Goal: Find specific page/section: Find specific page/section

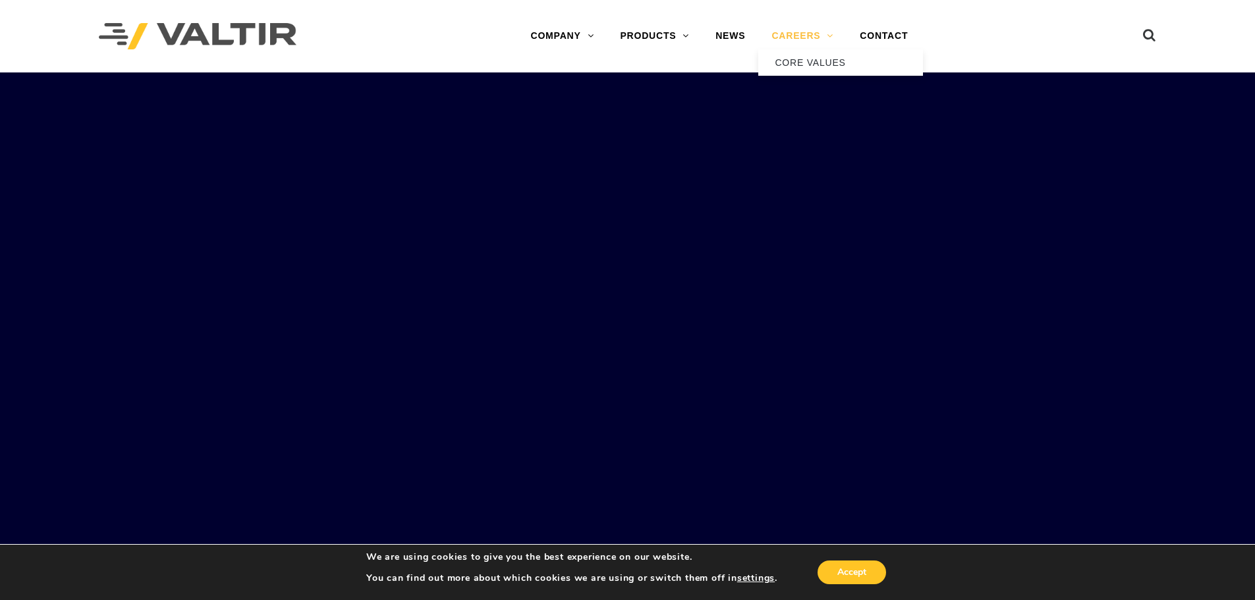
click at [830, 37] on link "CAREERS" at bounding box center [802, 36] width 88 height 26
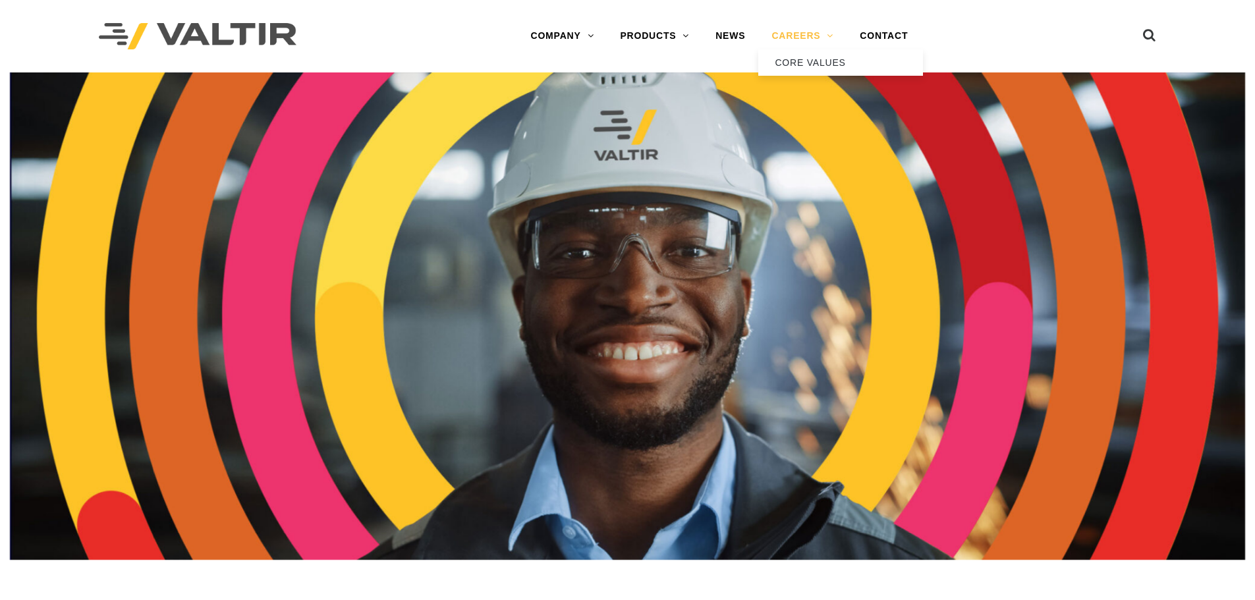
click at [816, 38] on link "CAREERS" at bounding box center [802, 36] width 88 height 26
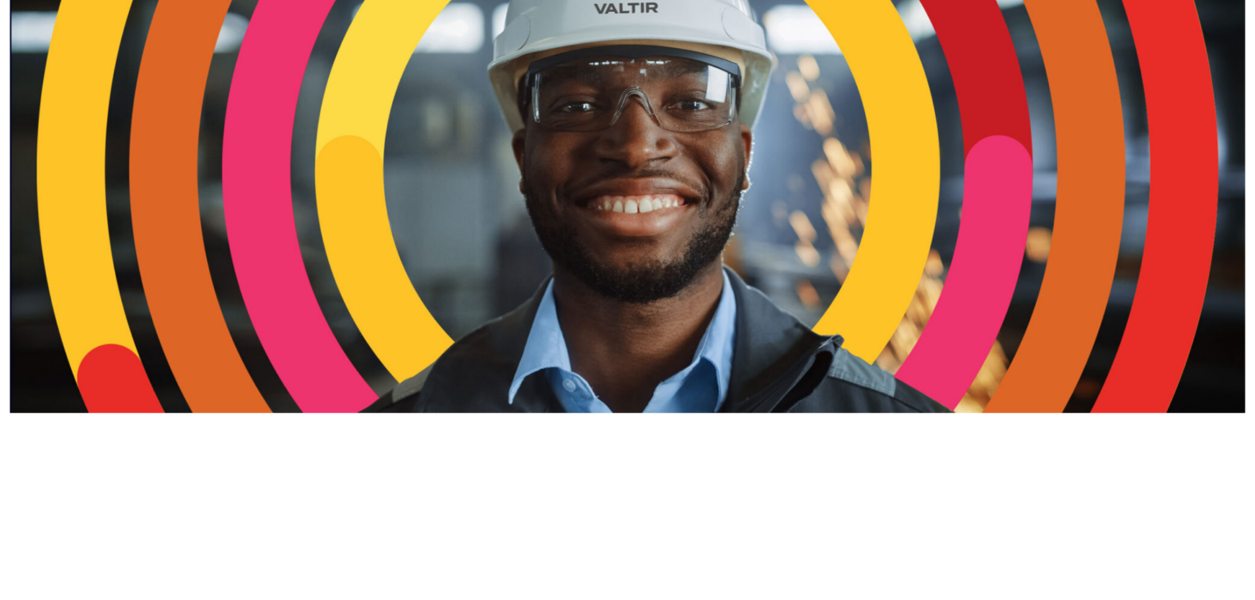
scroll to position [395, 0]
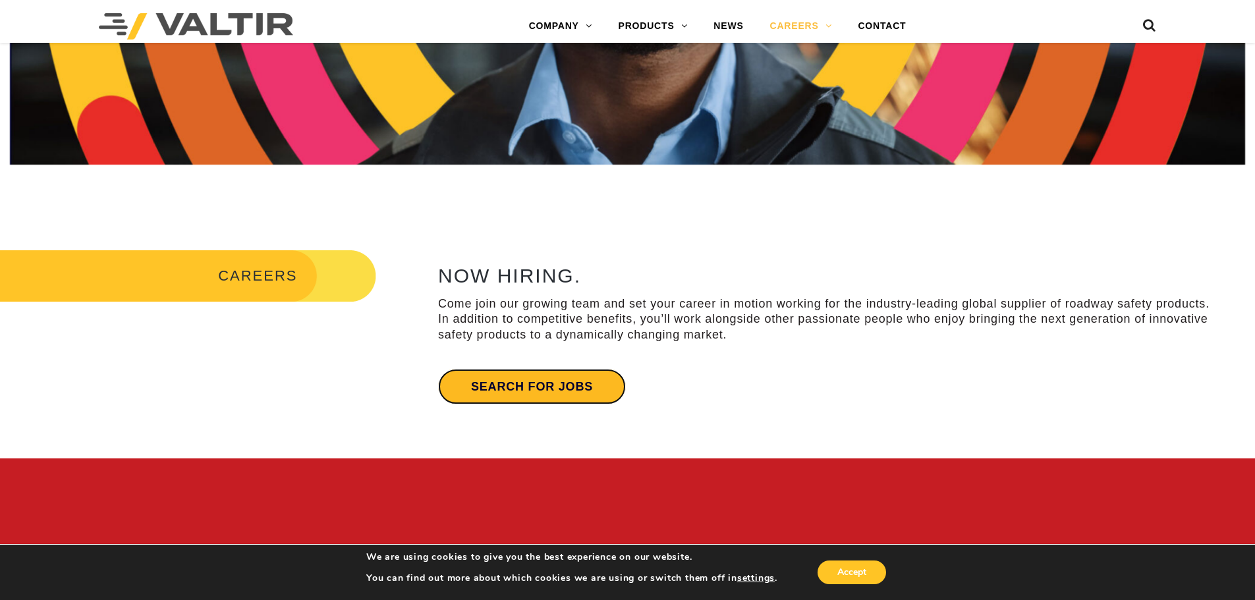
click at [572, 386] on link "Search for jobs" at bounding box center [532, 387] width 188 height 36
